Goal: Use online tool/utility: Use online tool/utility

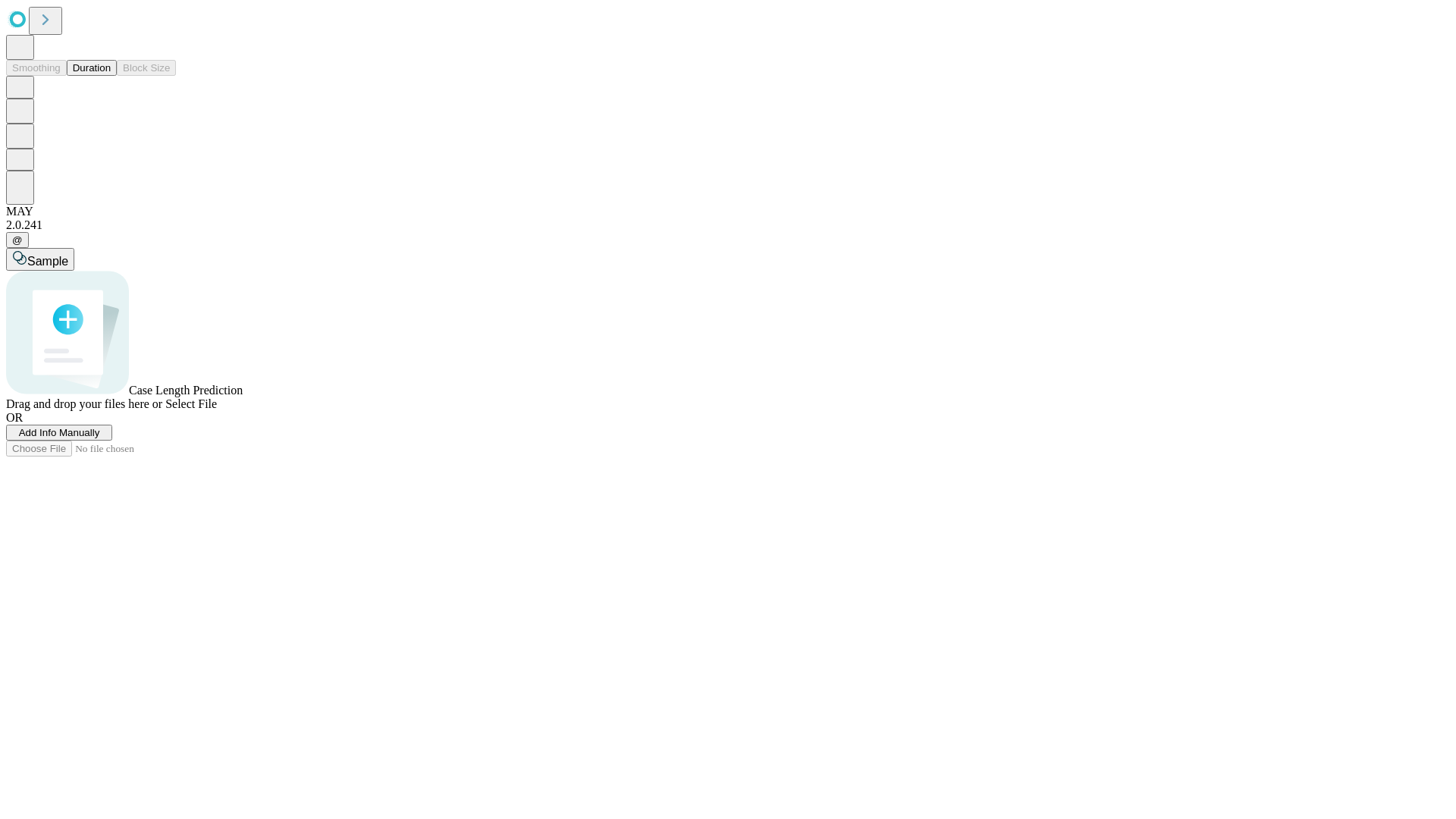
click at [111, 75] on button "Duration" at bounding box center [91, 68] width 50 height 16
click at [100, 439] on span "Add Info Manually" at bounding box center [60, 432] width 81 height 11
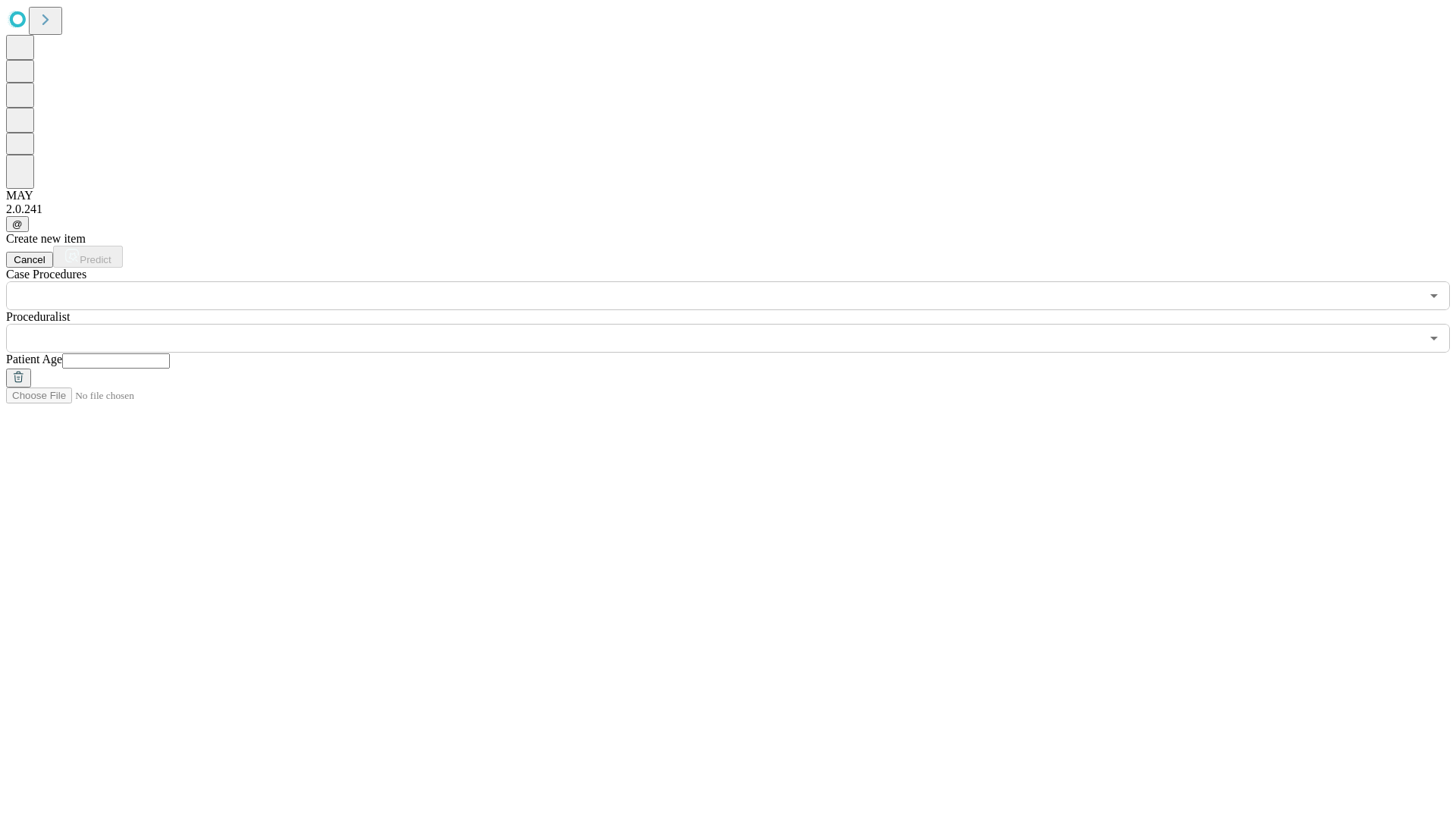
click at [170, 353] on input "text" at bounding box center [116, 360] width 108 height 15
type input "**"
click at [738, 324] on input "text" at bounding box center [713, 338] width 1414 height 29
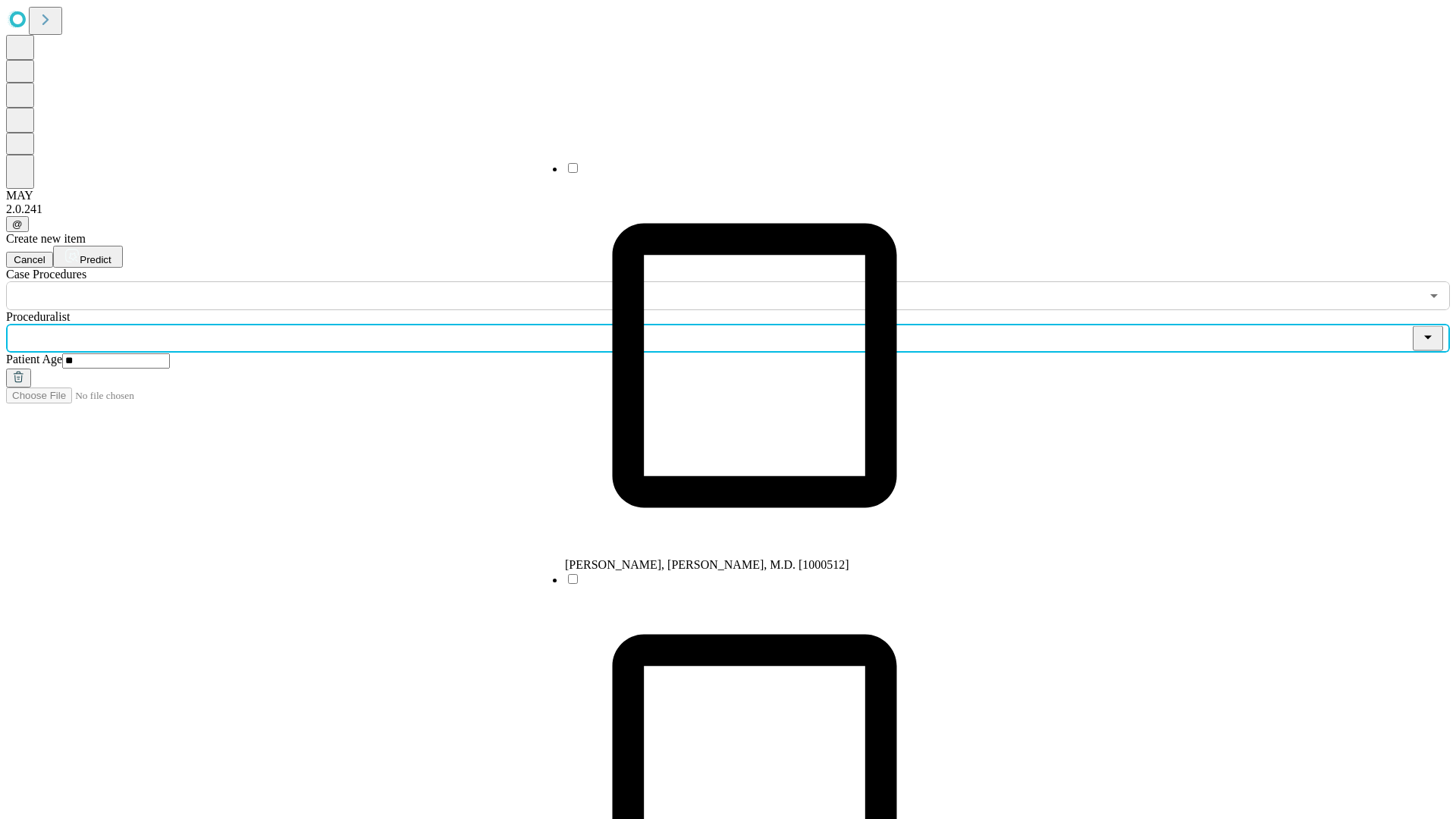
click at [739, 174] on li "[PERSON_NAME], [PERSON_NAME], M.D. [1000512]" at bounding box center [754, 366] width 379 height 411
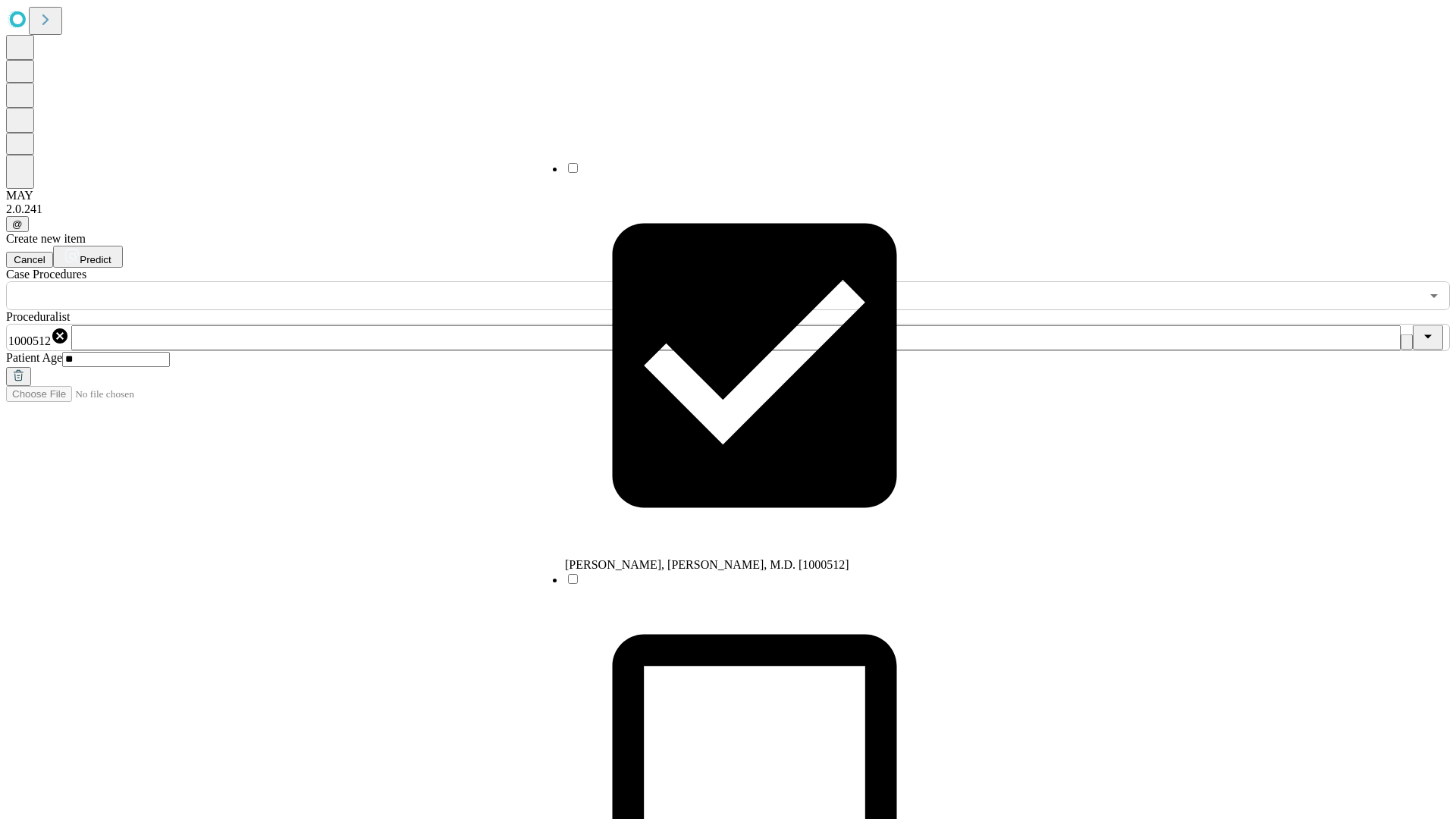
click at [319, 282] on input "text" at bounding box center [713, 296] width 1414 height 29
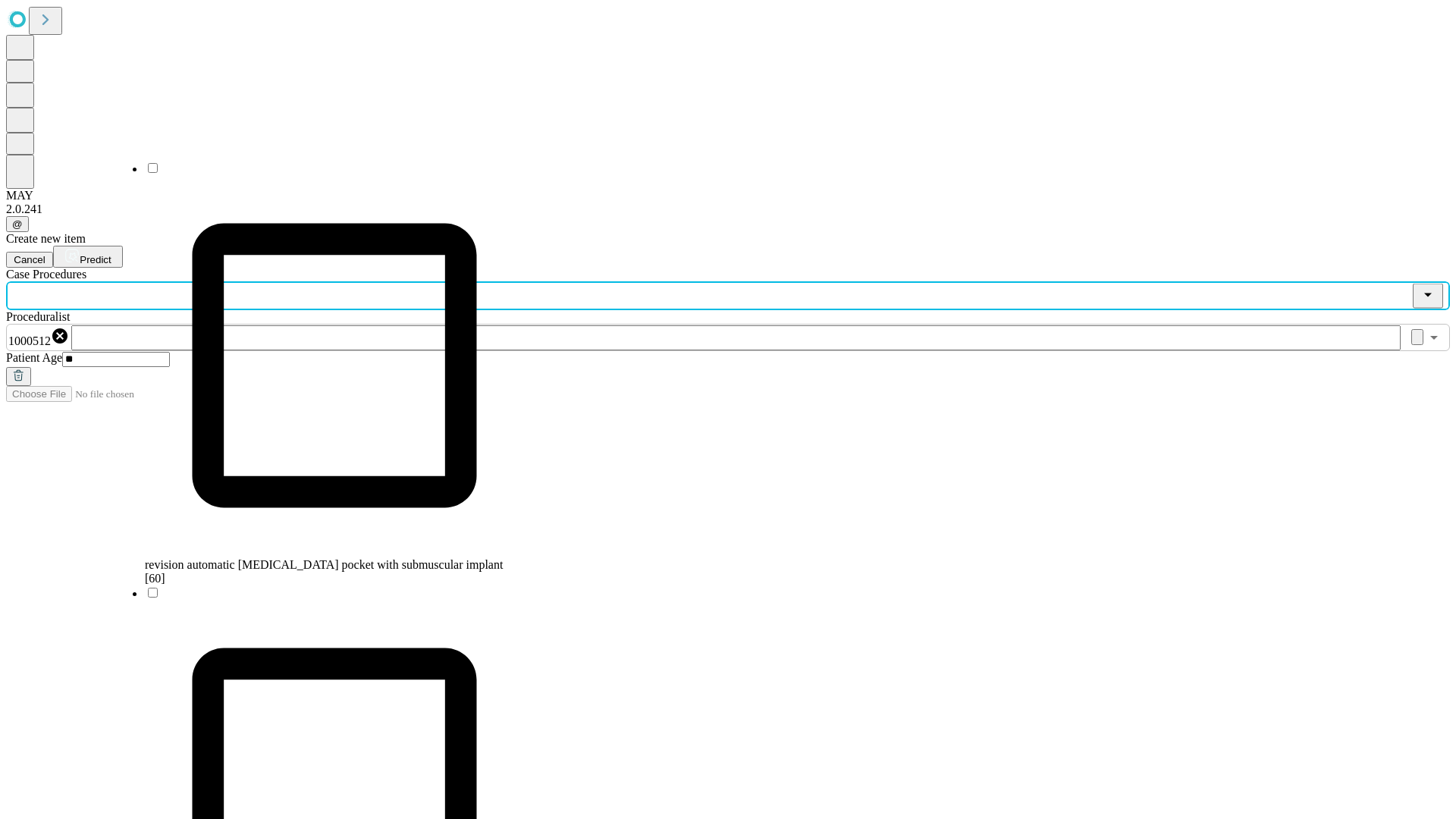
click at [320, 559] on span "revision automatic [MEDICAL_DATA] pocket with submuscular implant [60]" at bounding box center [324, 572] width 358 height 27
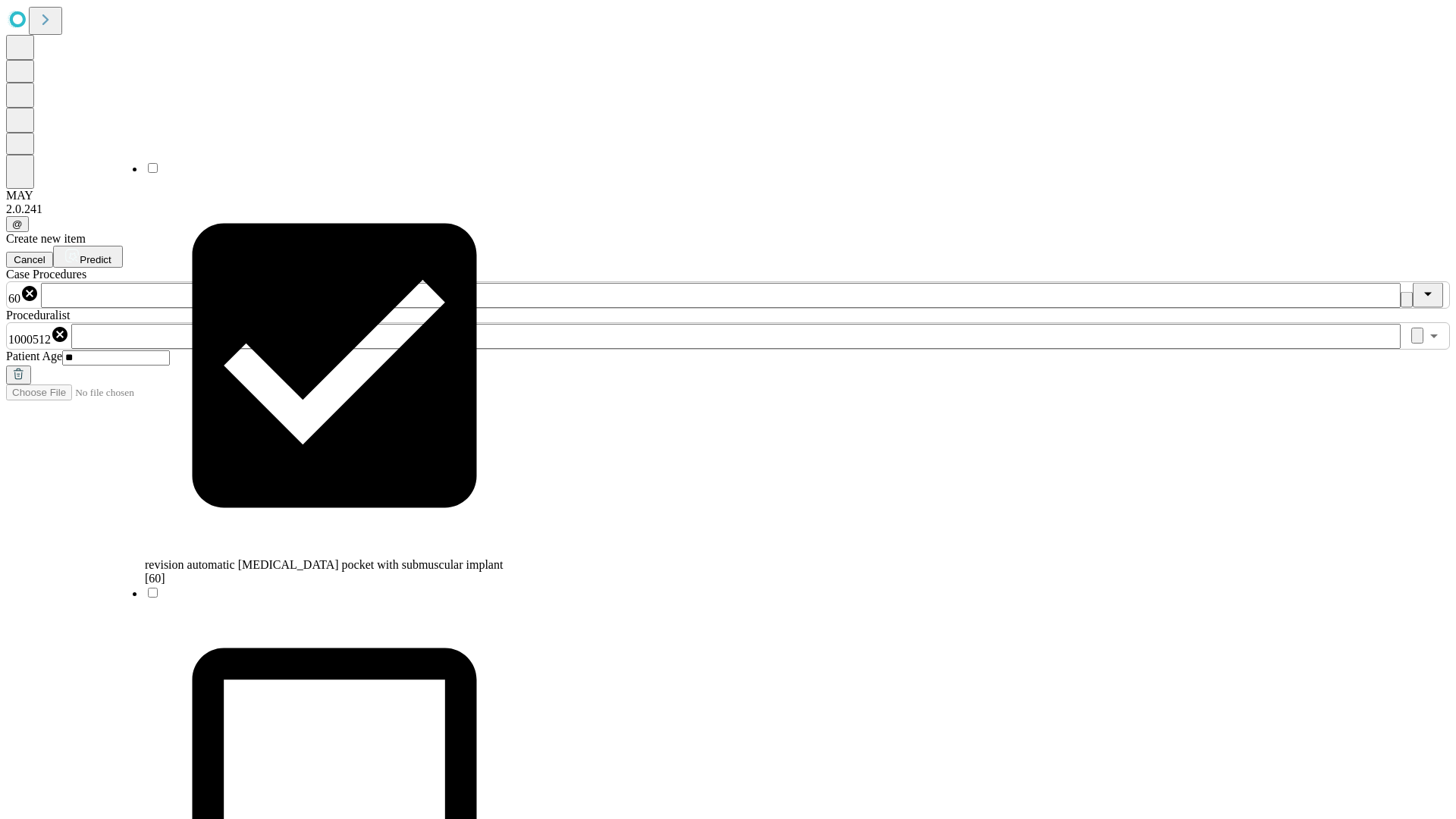
click at [111, 254] on span "Predict" at bounding box center [94, 259] width 31 height 11
